Goal: Transaction & Acquisition: Obtain resource

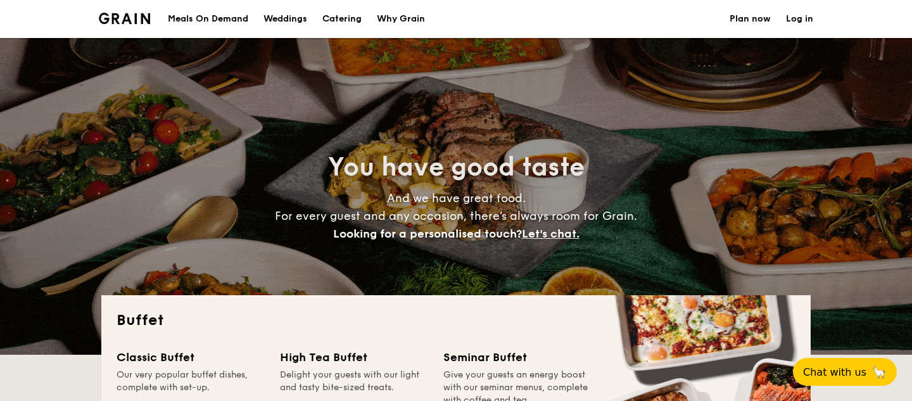
select select
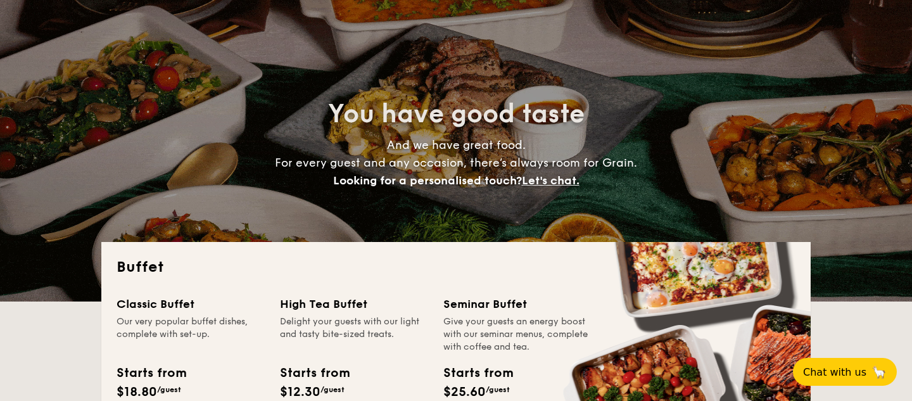
scroll to position [53, 0]
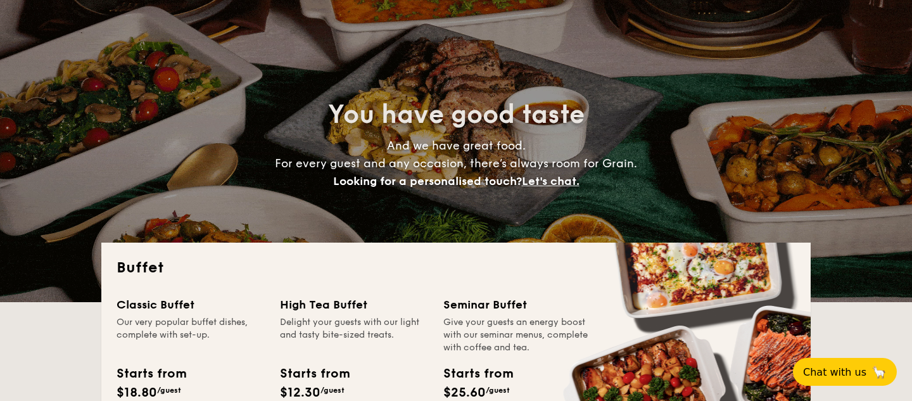
click at [145, 306] on div "Classic Buffet" at bounding box center [190, 305] width 148 height 18
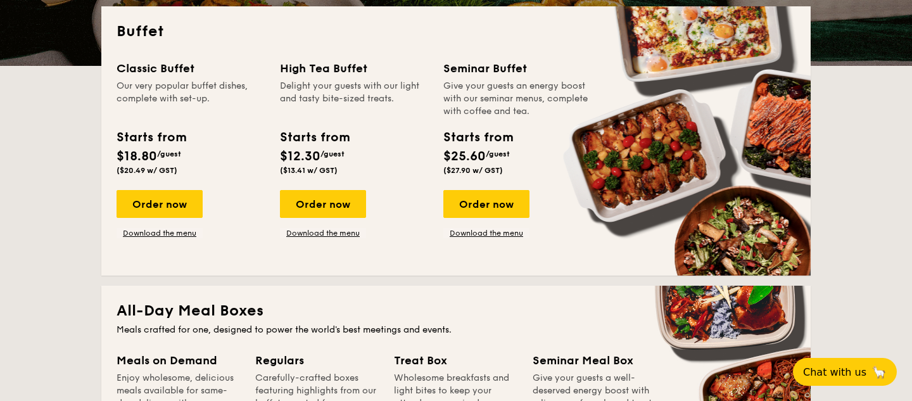
scroll to position [286, 0]
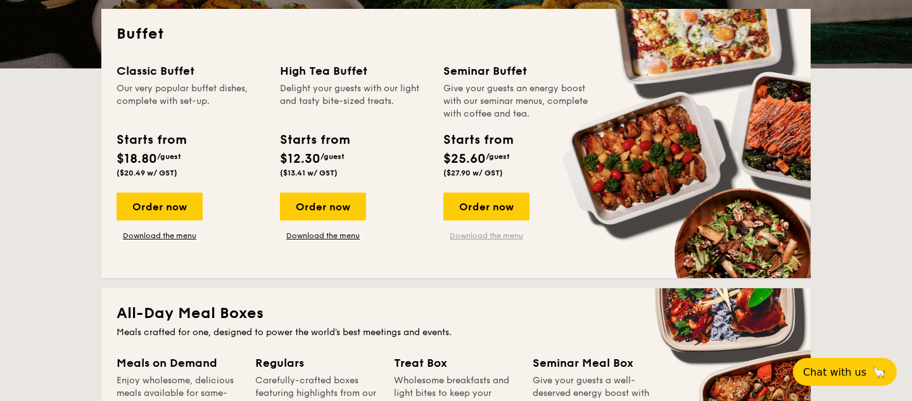
click at [517, 231] on link "Download the menu" at bounding box center [486, 235] width 86 height 10
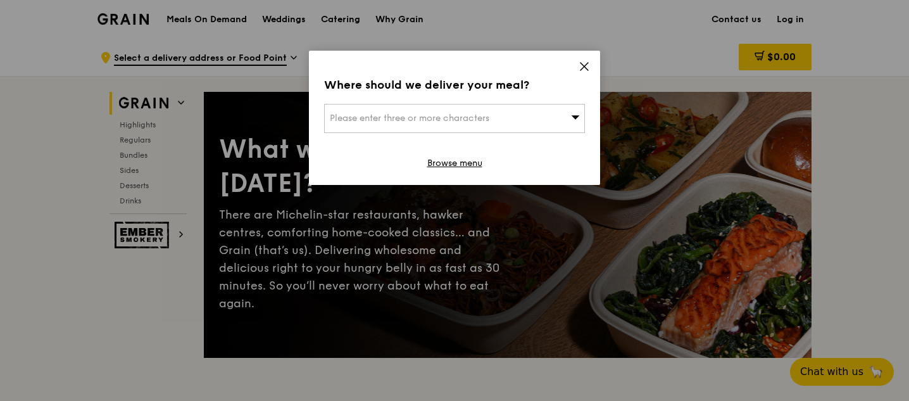
click at [584, 63] on icon at bounding box center [584, 66] width 11 height 11
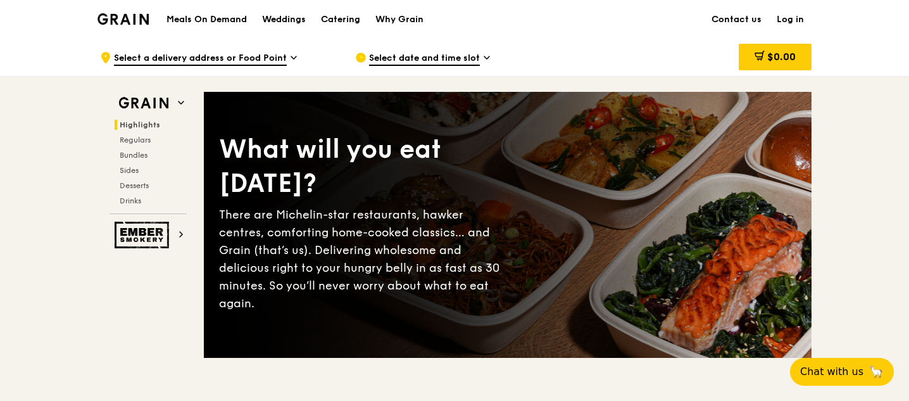
click at [291, 20] on div "Weddings" at bounding box center [284, 20] width 44 height 38
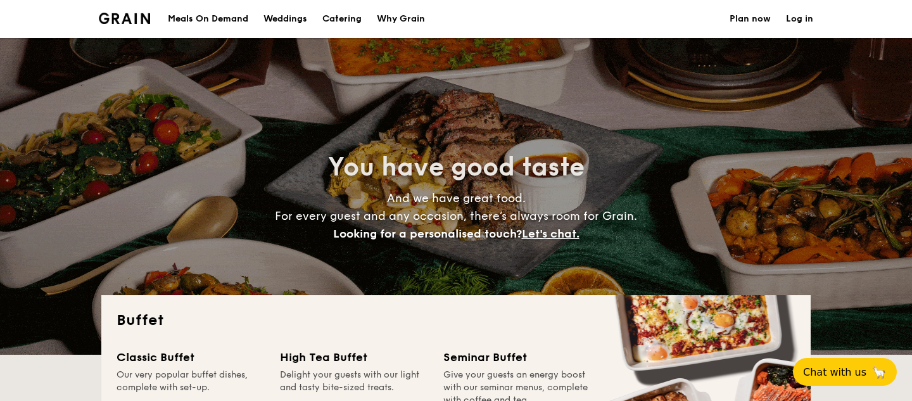
select select
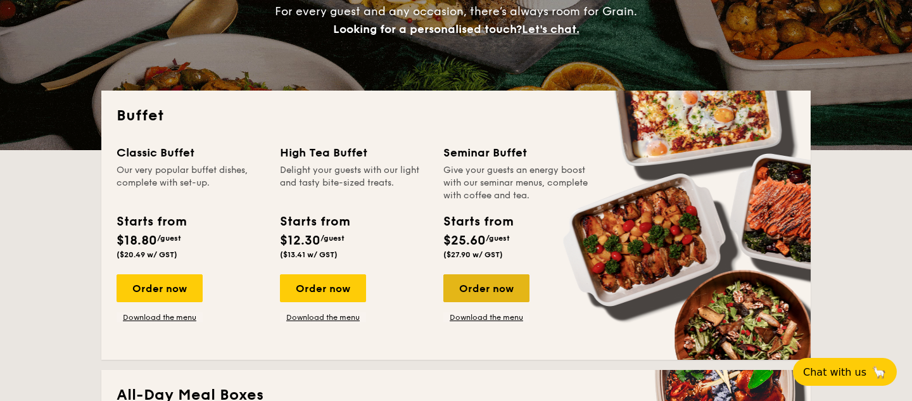
scroll to position [206, 0]
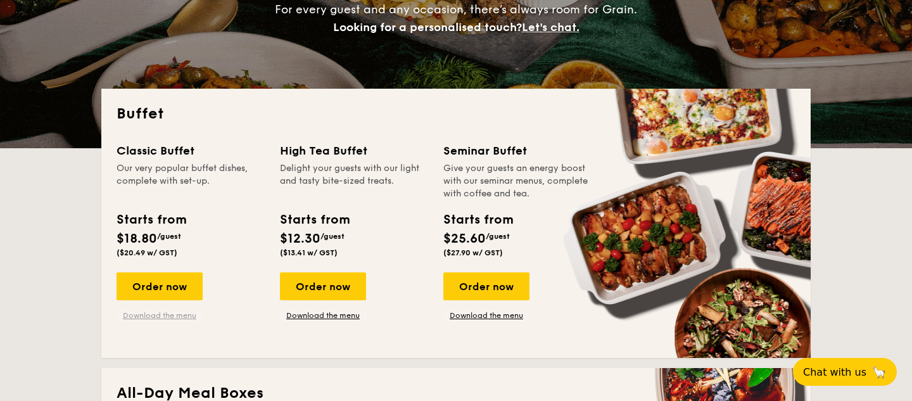
click at [179, 313] on link "Download the menu" at bounding box center [159, 315] width 86 height 10
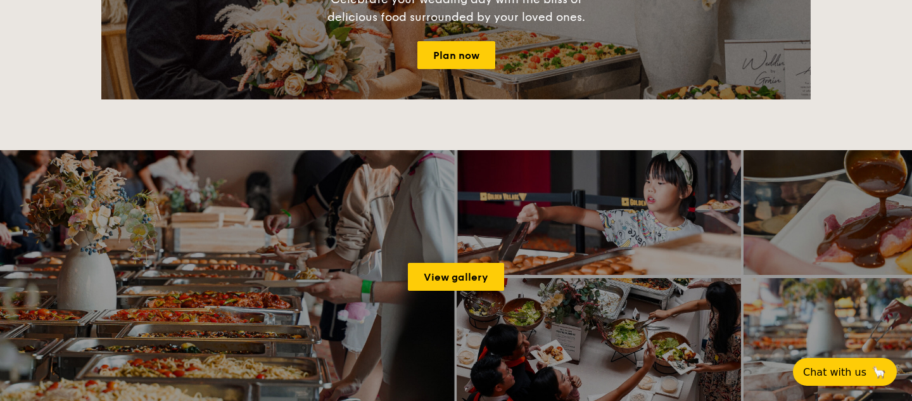
scroll to position [1570, 0]
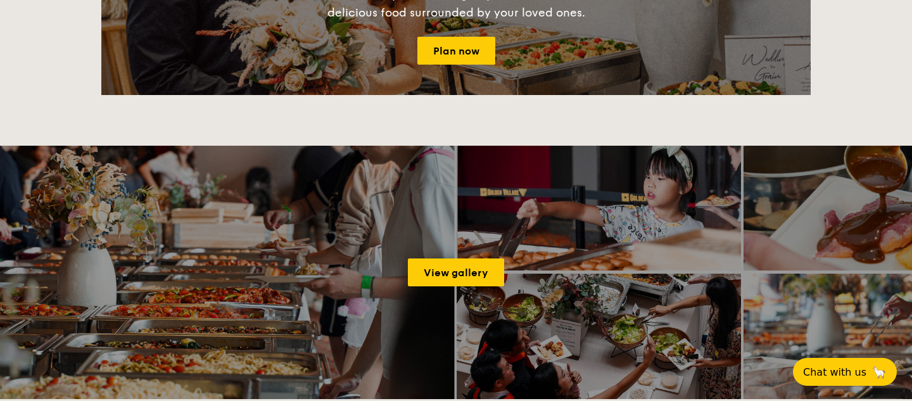
click at [464, 289] on div "View gallery" at bounding box center [456, 272] width 912 height 253
click at [464, 286] on div "View gallery" at bounding box center [456, 272] width 912 height 253
click at [447, 274] on link "View gallery" at bounding box center [456, 272] width 96 height 28
